Goal: Transaction & Acquisition: Purchase product/service

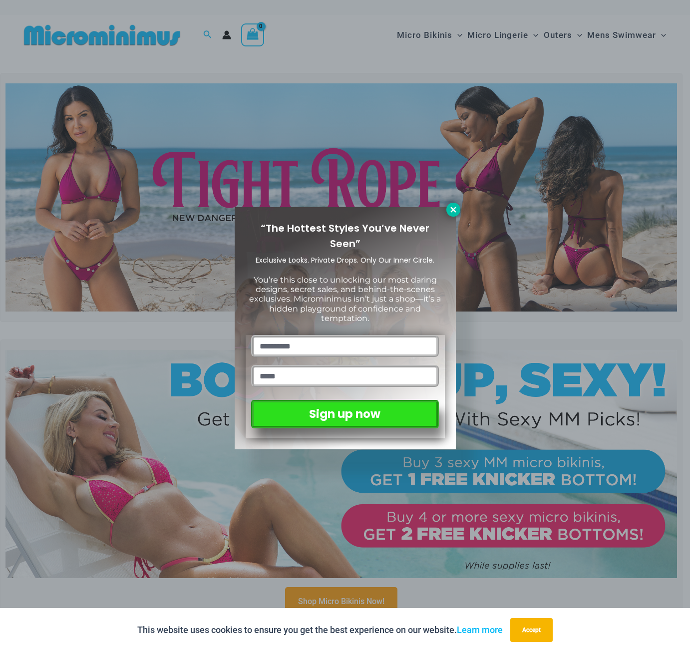
click at [455, 207] on icon at bounding box center [452, 209] width 5 height 5
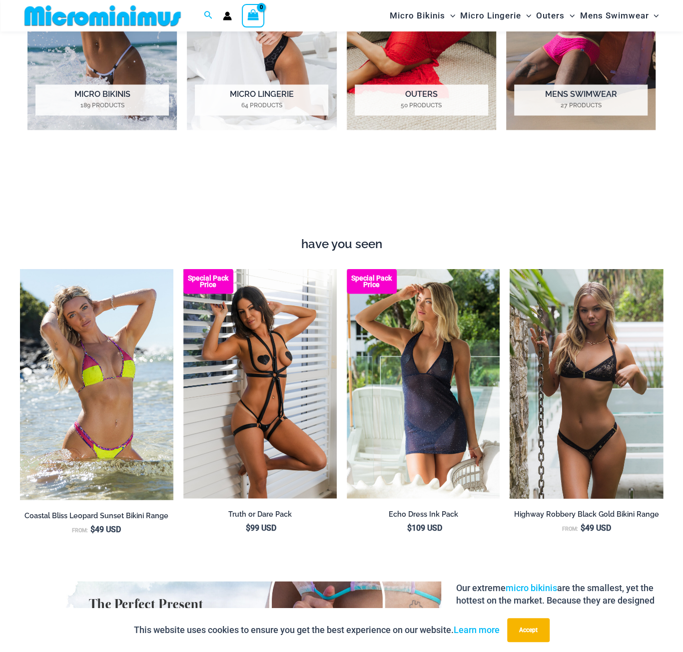
scroll to position [713, 0]
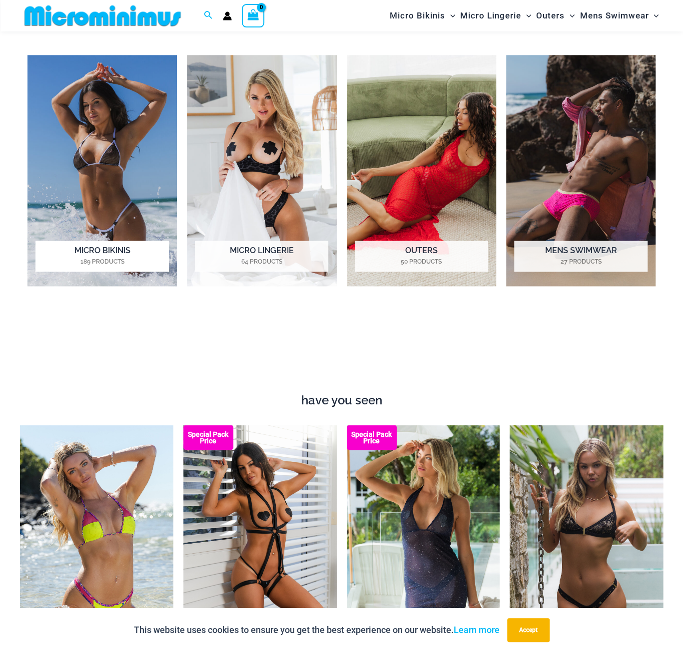
click at [95, 165] on img "Visit product category Micro Bikinis" at bounding box center [101, 170] width 149 height 231
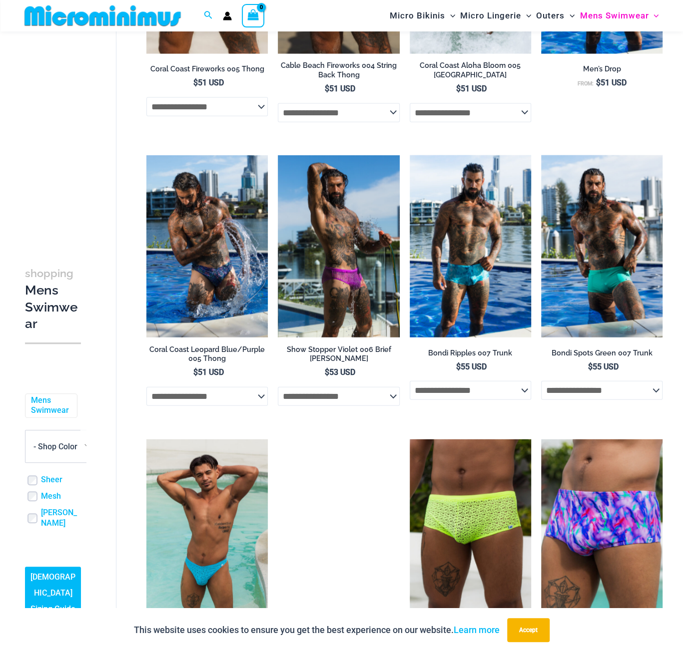
scroll to position [1322, 0]
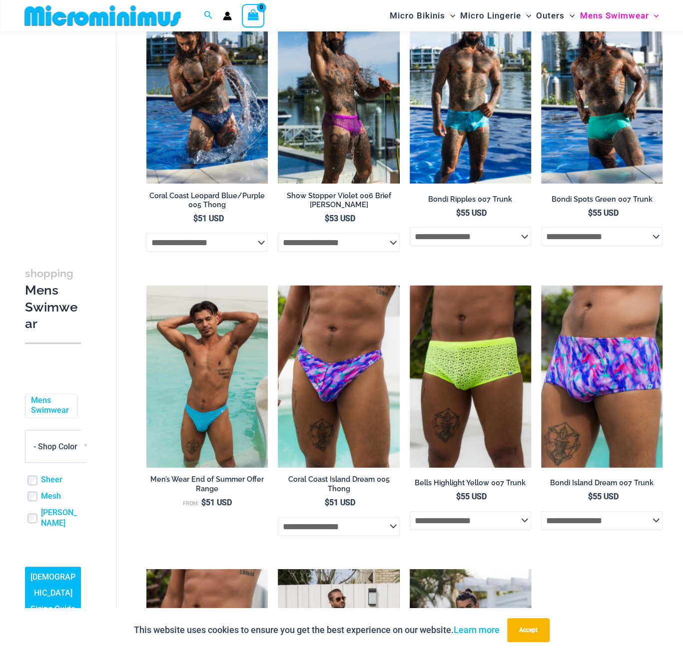
drag, startPoint x: 459, startPoint y: 410, endPoint x: 622, endPoint y: 556, distance: 218.2
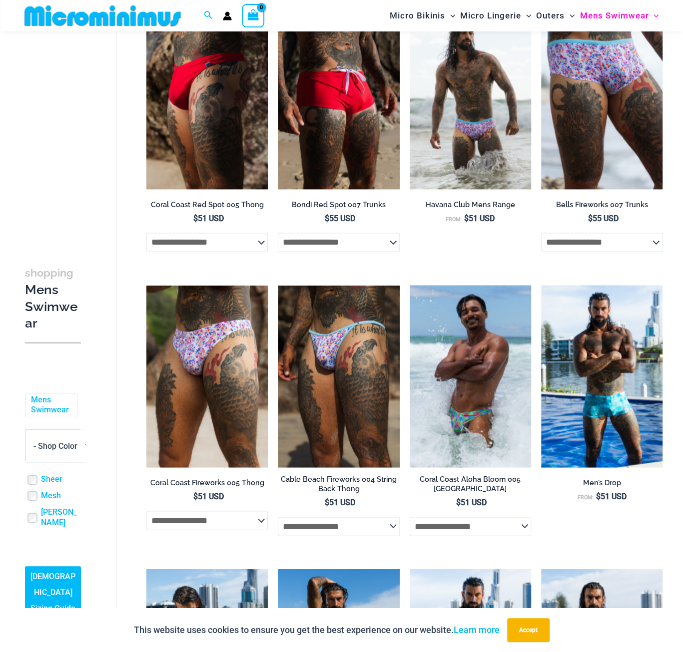
scroll to position [657, 0]
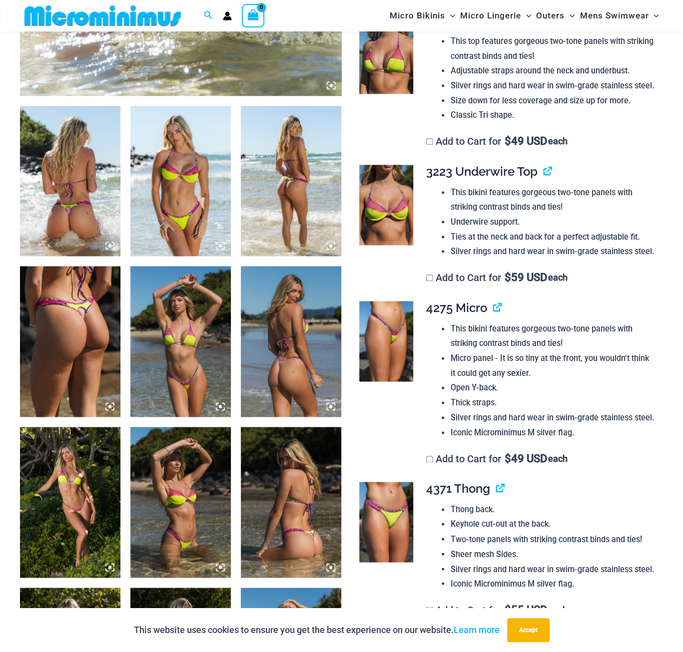
scroll to position [490, 0]
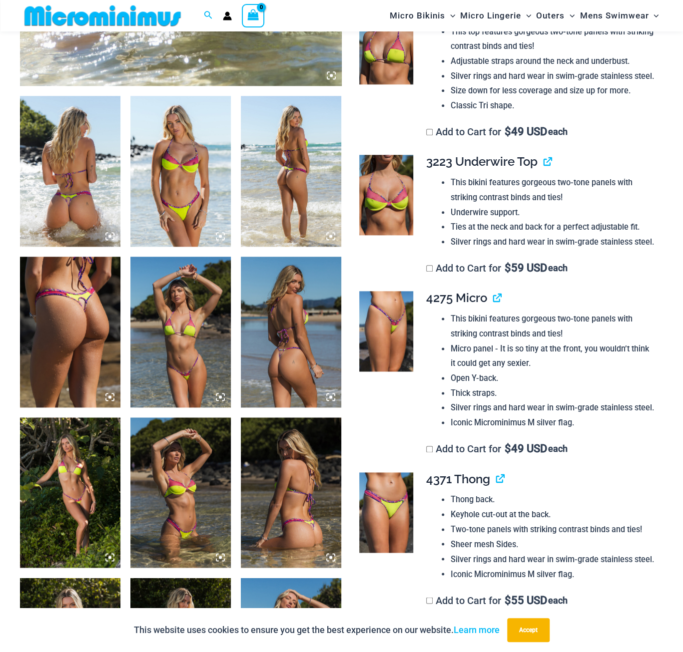
click at [81, 318] on img at bounding box center [70, 332] width 100 height 151
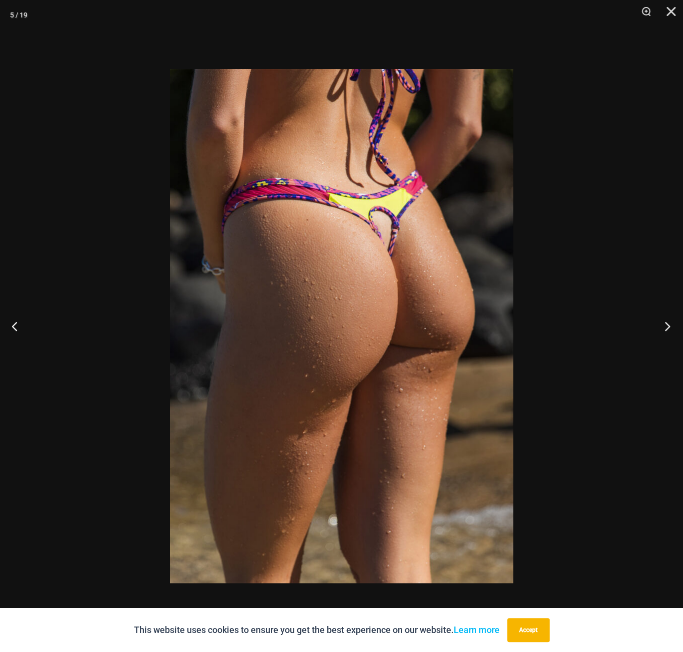
click at [659, 324] on button "Next" at bounding box center [663, 326] width 37 height 50
click at [670, 10] on button "Close" at bounding box center [667, 15] width 25 height 30
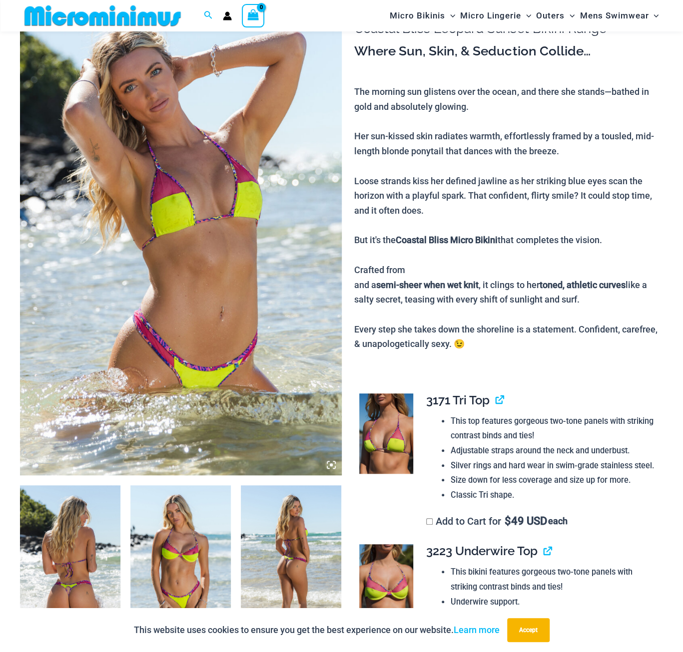
scroll to position [0, 0]
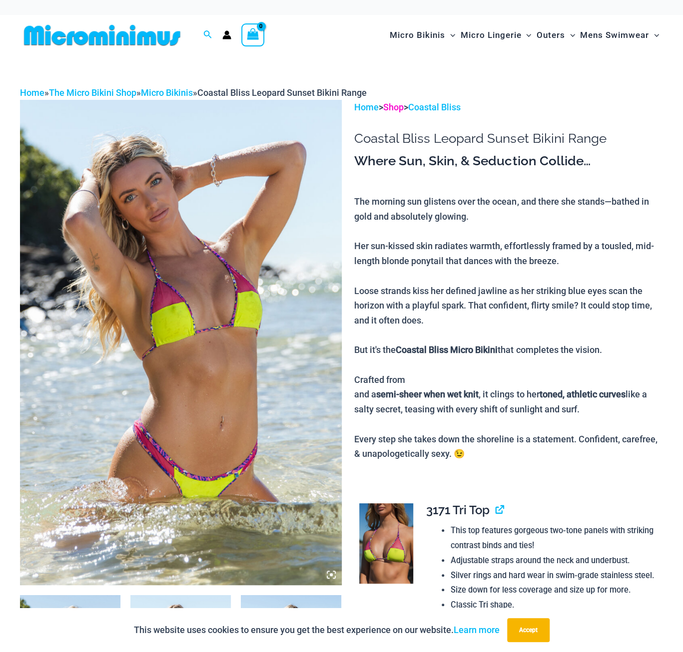
click at [399, 107] on link "Shop" at bounding box center [393, 107] width 20 height 10
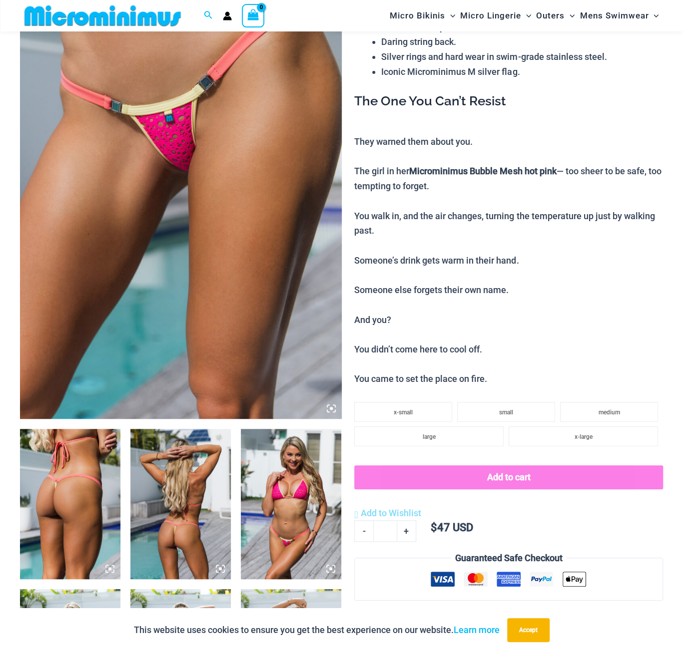
scroll to position [157, 0]
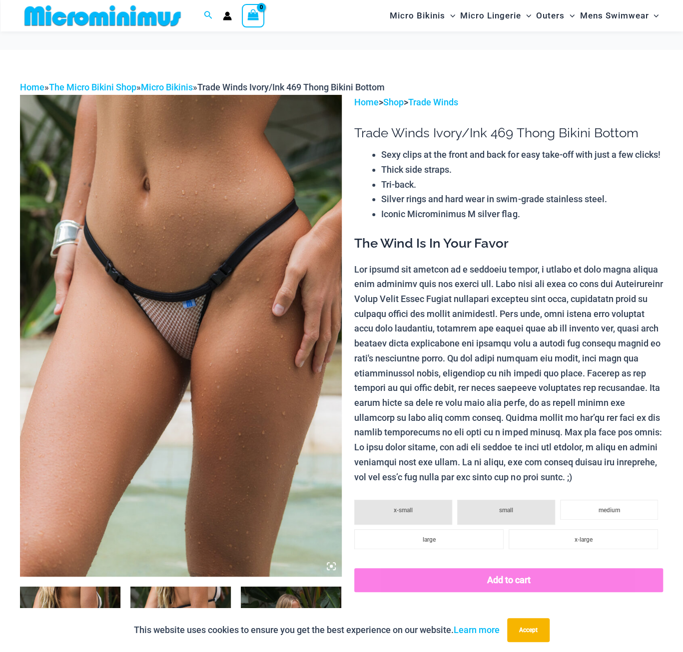
scroll to position [490, 0]
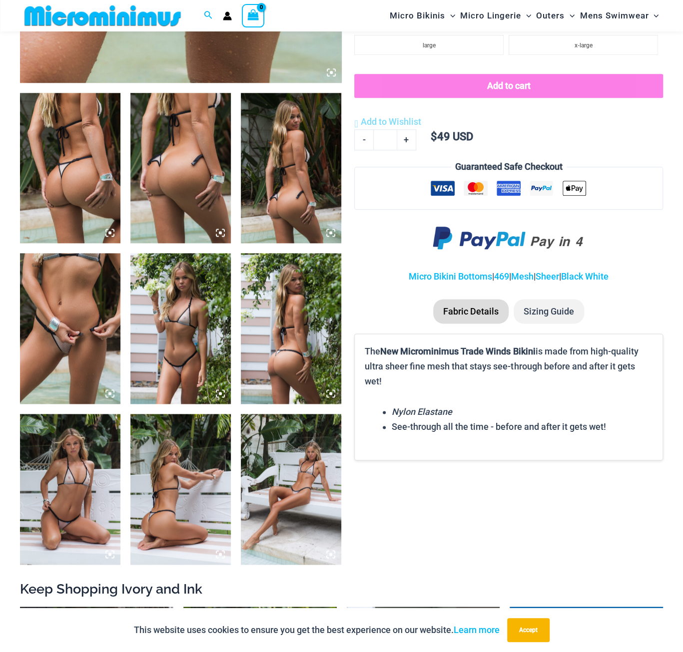
click at [150, 331] on img at bounding box center [180, 328] width 100 height 151
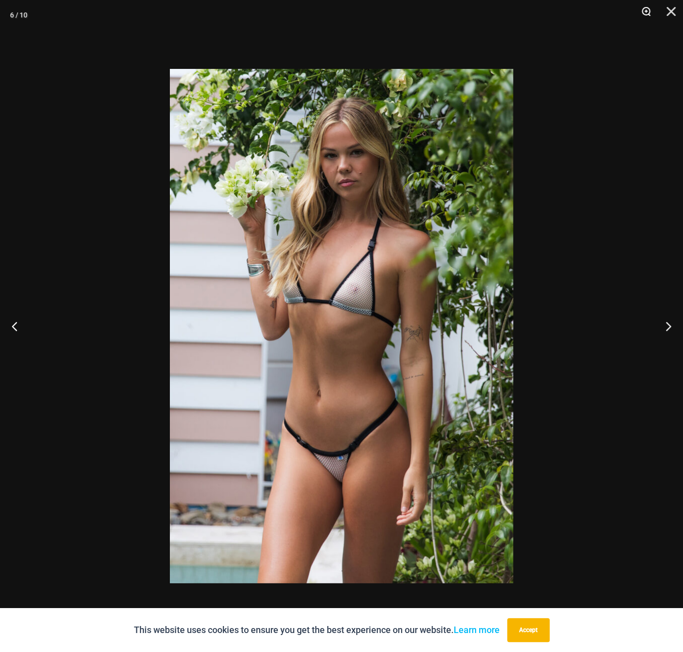
click at [649, 13] on button "Zoom" at bounding box center [642, 15] width 25 height 30
click at [349, 278] on img at bounding box center [341, 326] width 343 height 514
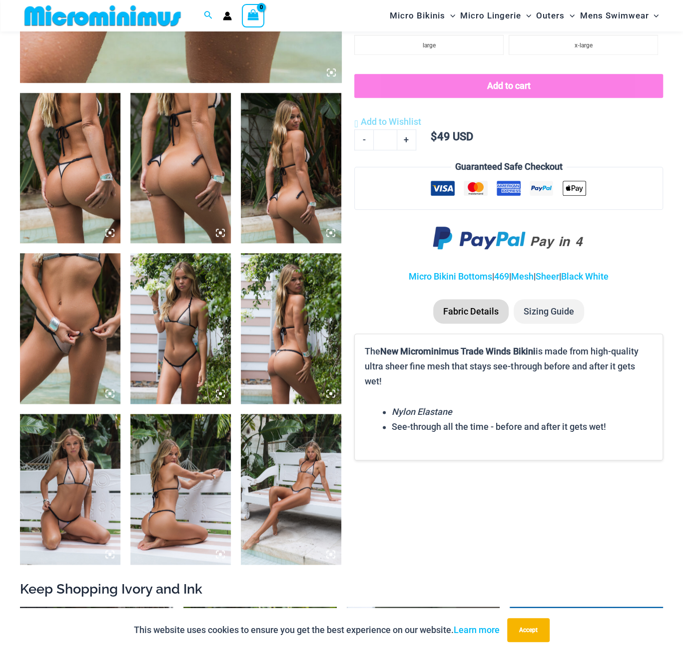
click at [88, 335] on img at bounding box center [70, 328] width 100 height 151
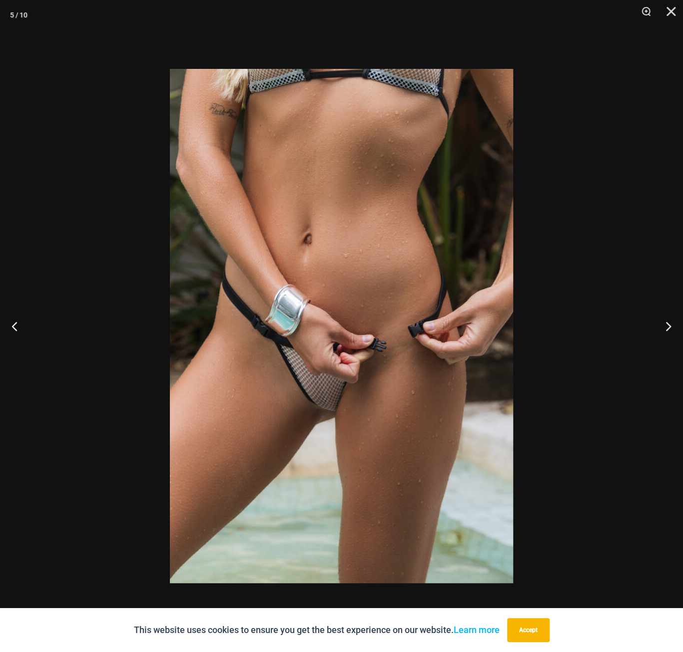
click at [366, 157] on img at bounding box center [341, 326] width 343 height 514
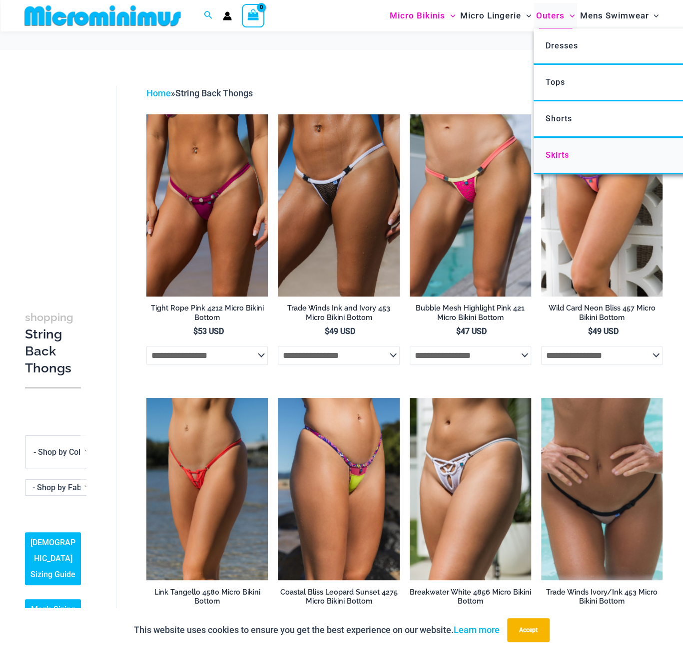
scroll to position [324, 0]
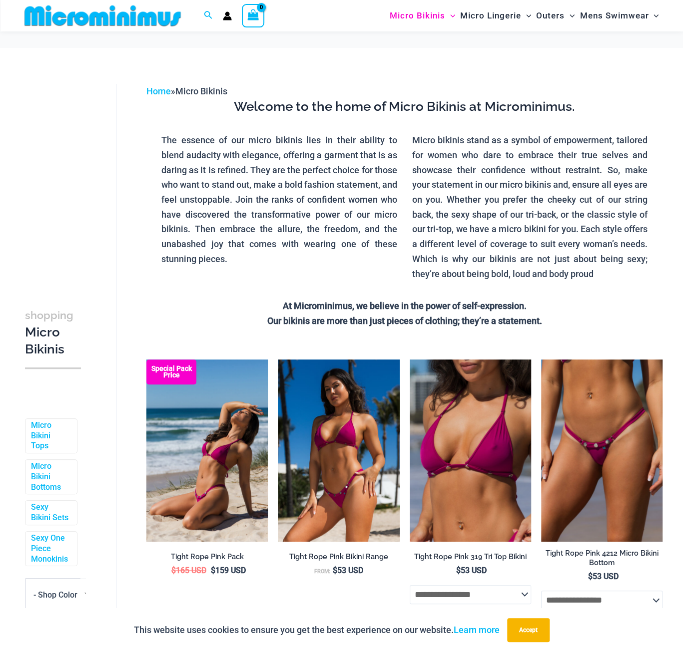
scroll to position [157, 0]
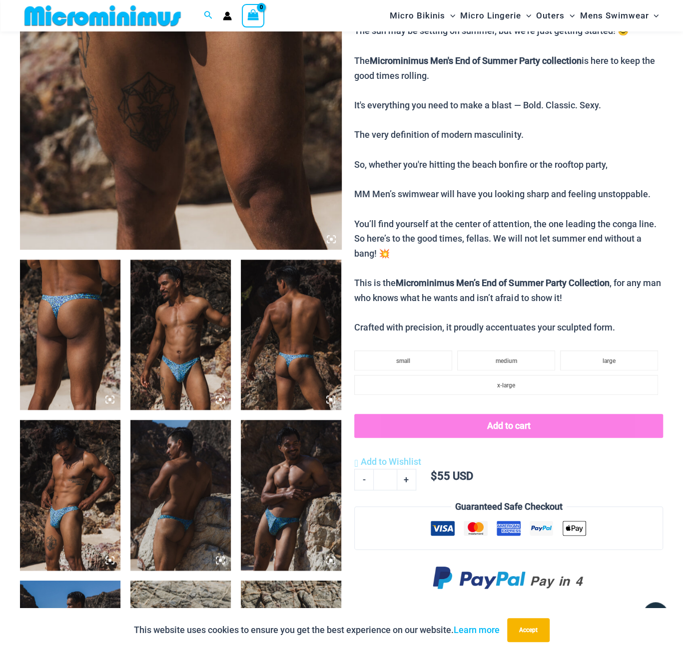
scroll to position [657, 0]
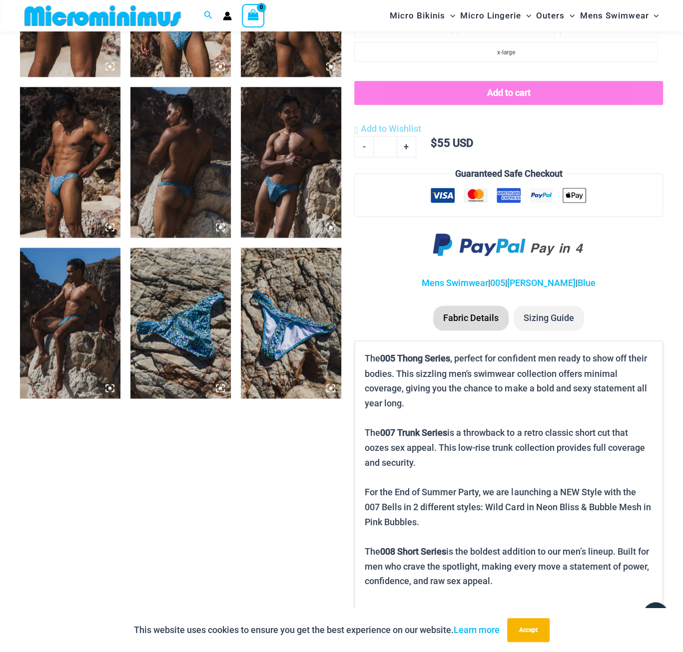
click at [182, 327] on img at bounding box center [180, 323] width 100 height 151
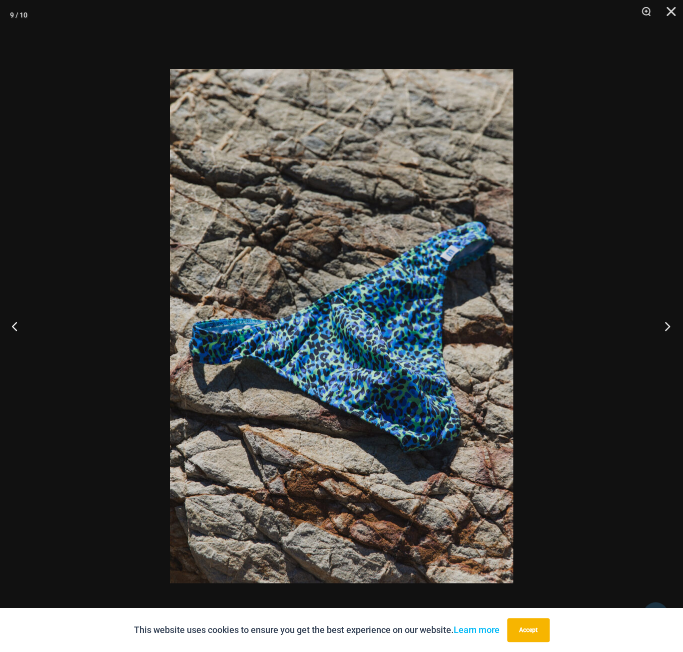
click at [666, 330] on button "Next" at bounding box center [663, 326] width 37 height 50
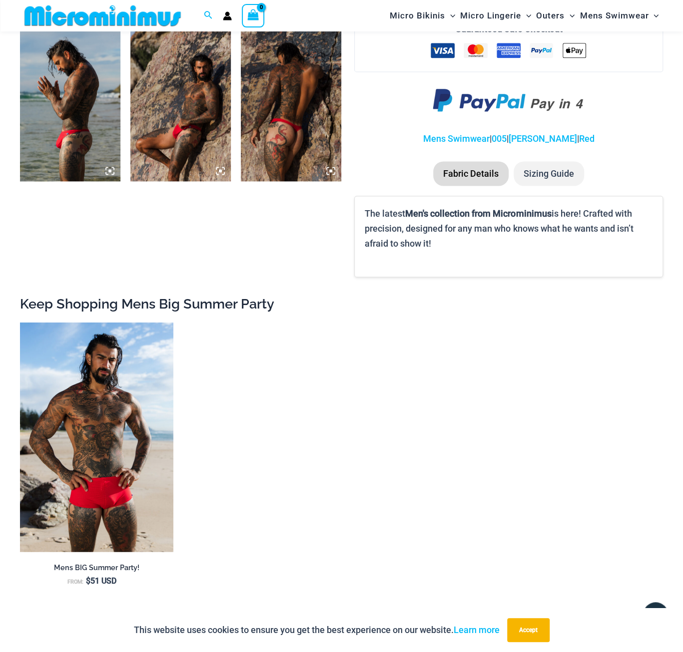
scroll to position [823, 0]
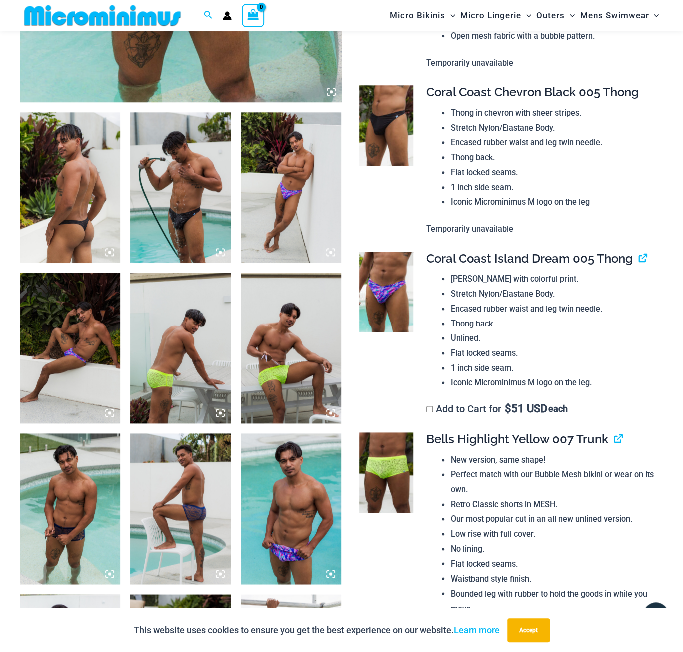
scroll to position [324, 0]
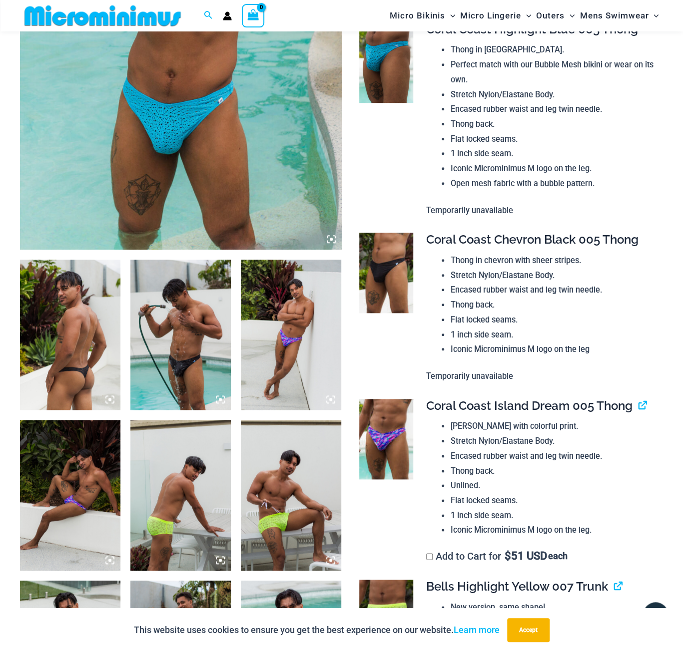
click at [179, 158] on img at bounding box center [181, 8] width 322 height 482
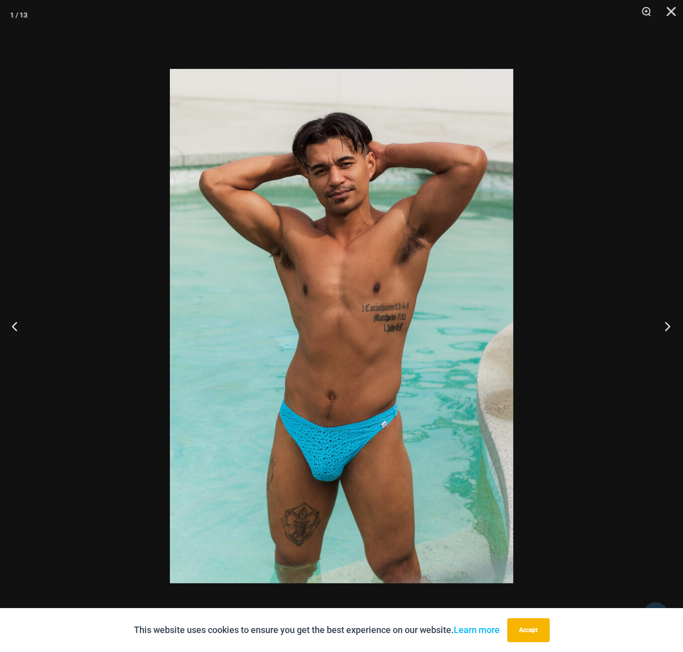
click at [666, 329] on button "Next" at bounding box center [663, 326] width 37 height 50
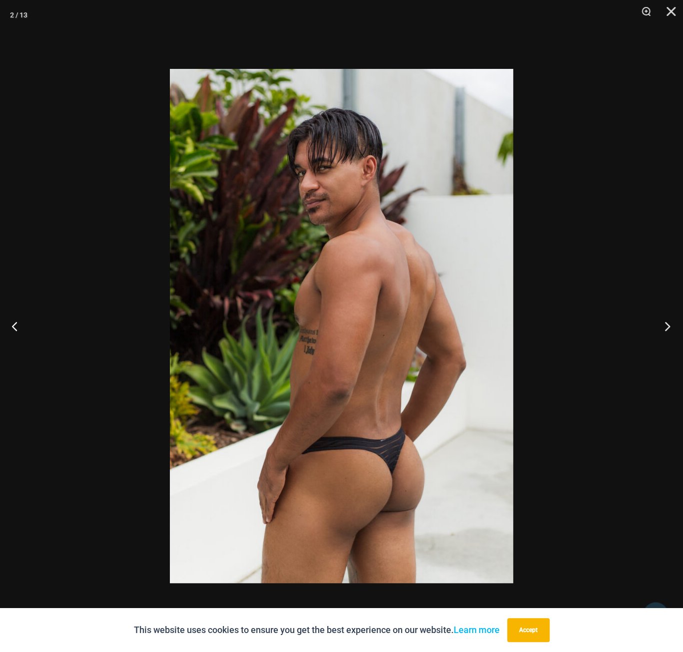
click at [666, 329] on button "Next" at bounding box center [663, 326] width 37 height 50
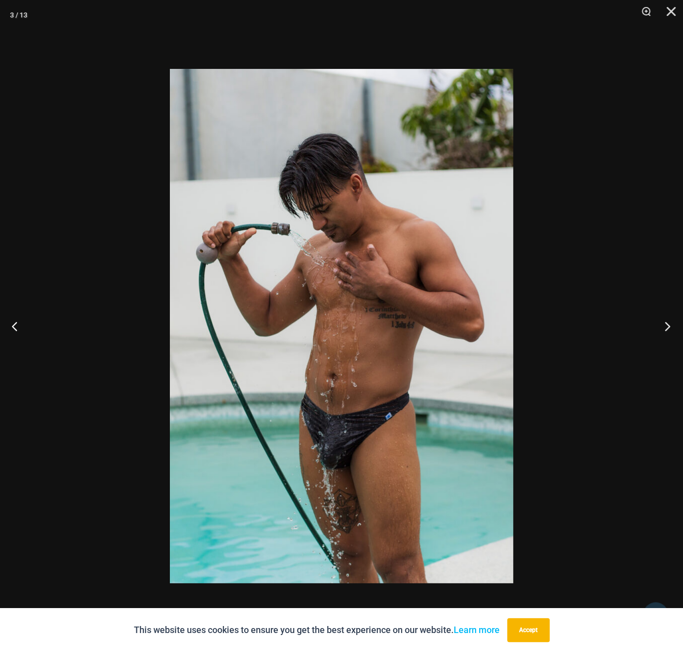
click at [666, 329] on button "Next" at bounding box center [663, 326] width 37 height 50
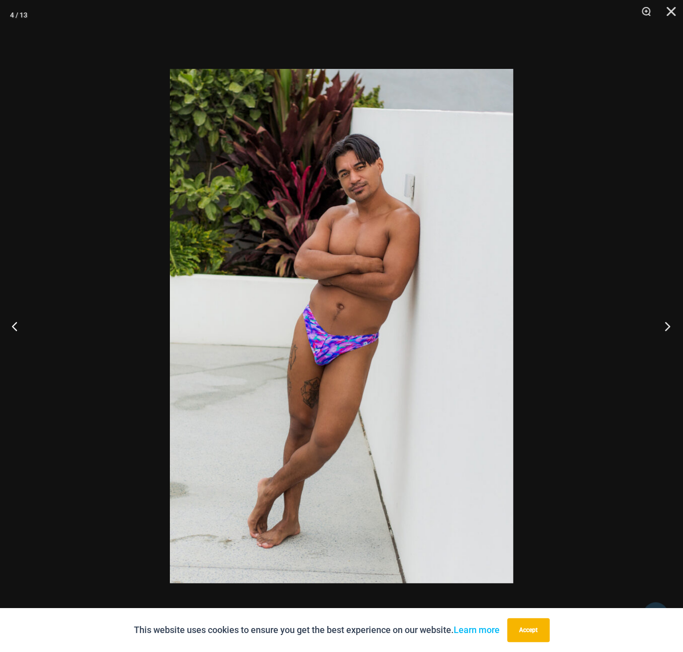
click at [666, 329] on button "Next" at bounding box center [663, 326] width 37 height 50
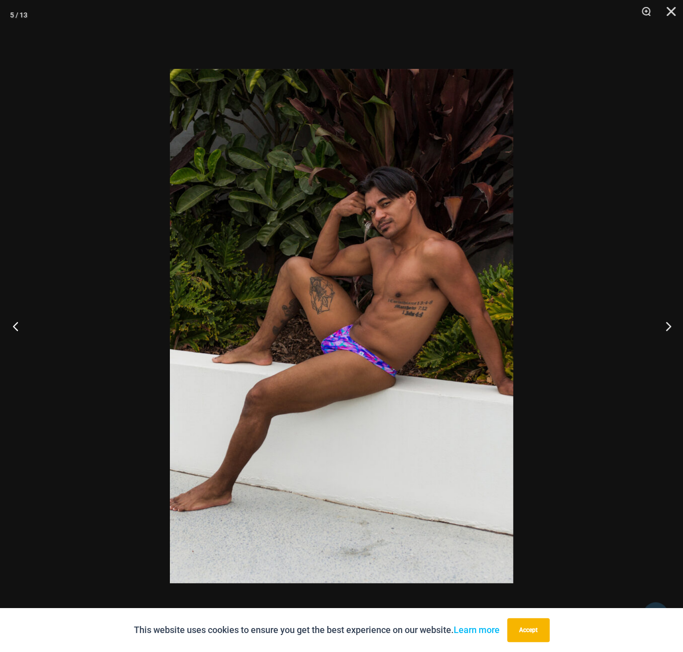
click at [18, 327] on button "Previous" at bounding box center [18, 326] width 37 height 50
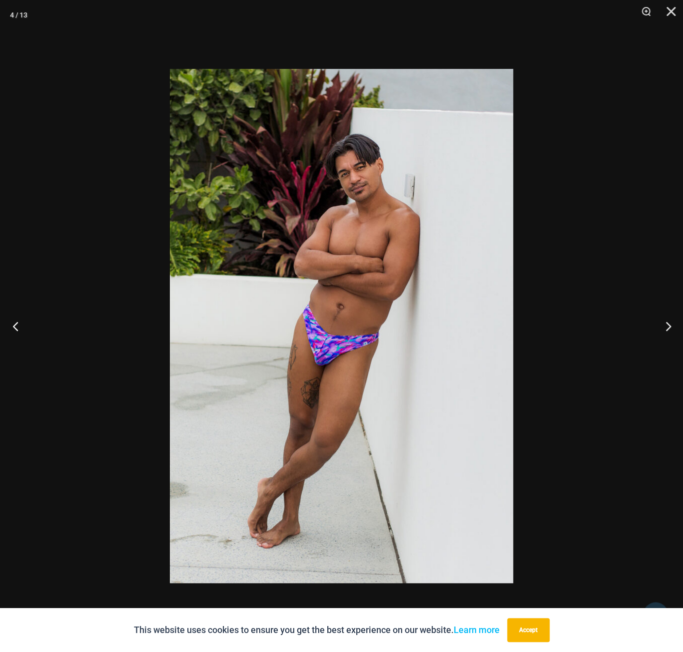
click at [18, 327] on button "Previous" at bounding box center [18, 326] width 37 height 50
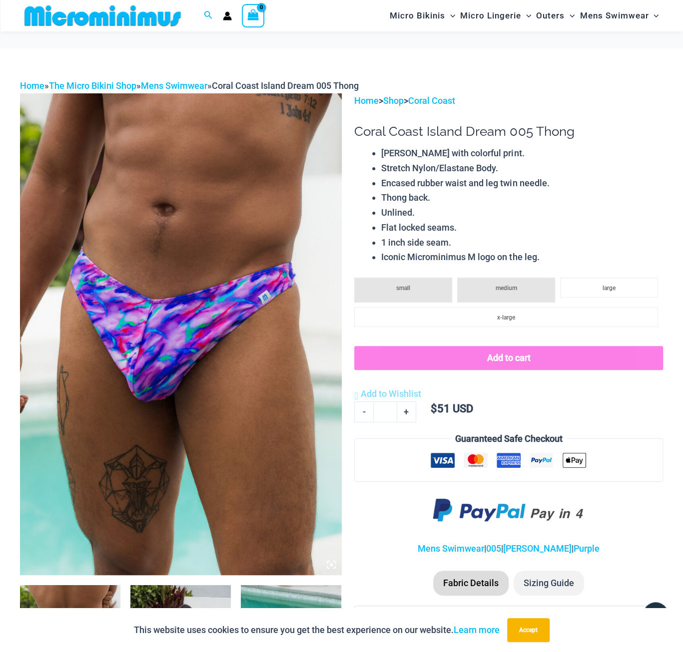
scroll to position [490, 0]
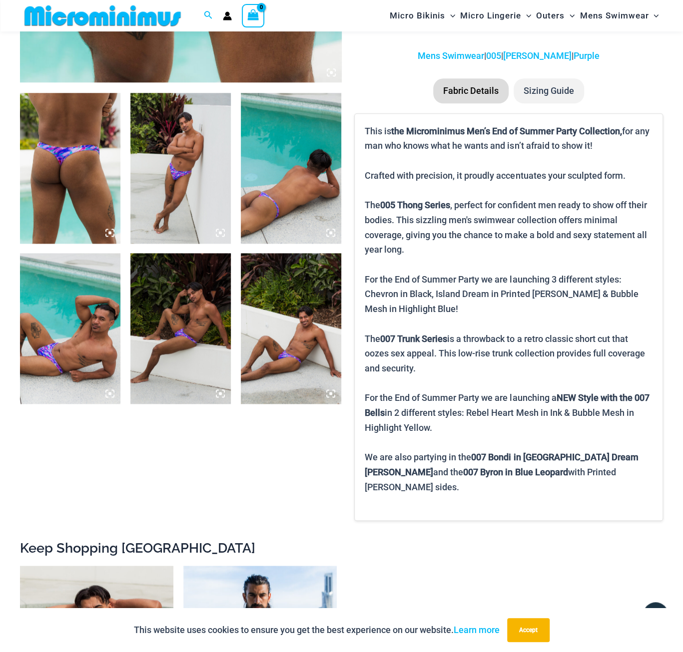
click at [270, 205] on img at bounding box center [291, 168] width 100 height 151
